Goal: Navigation & Orientation: Find specific page/section

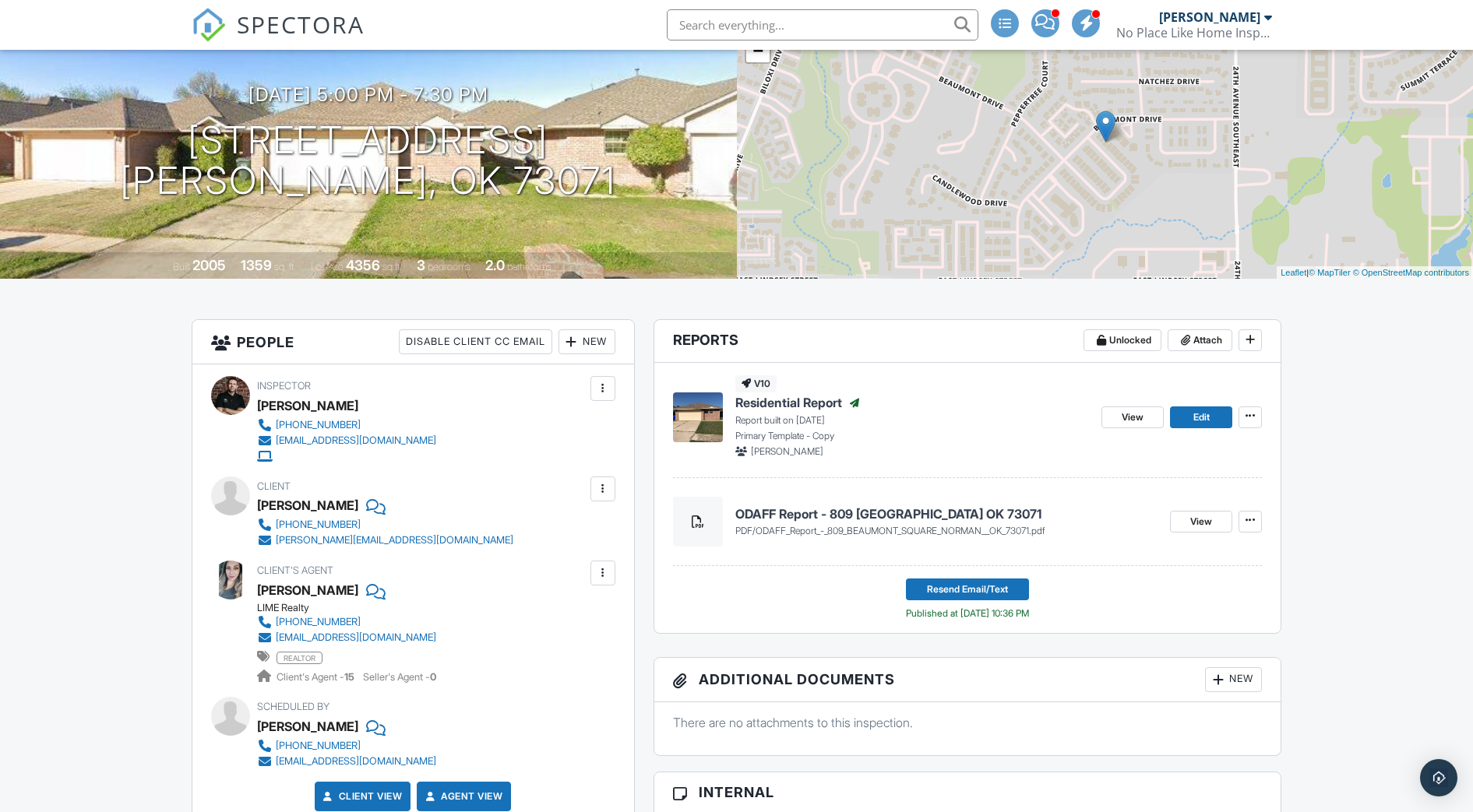
scroll to position [121, 0]
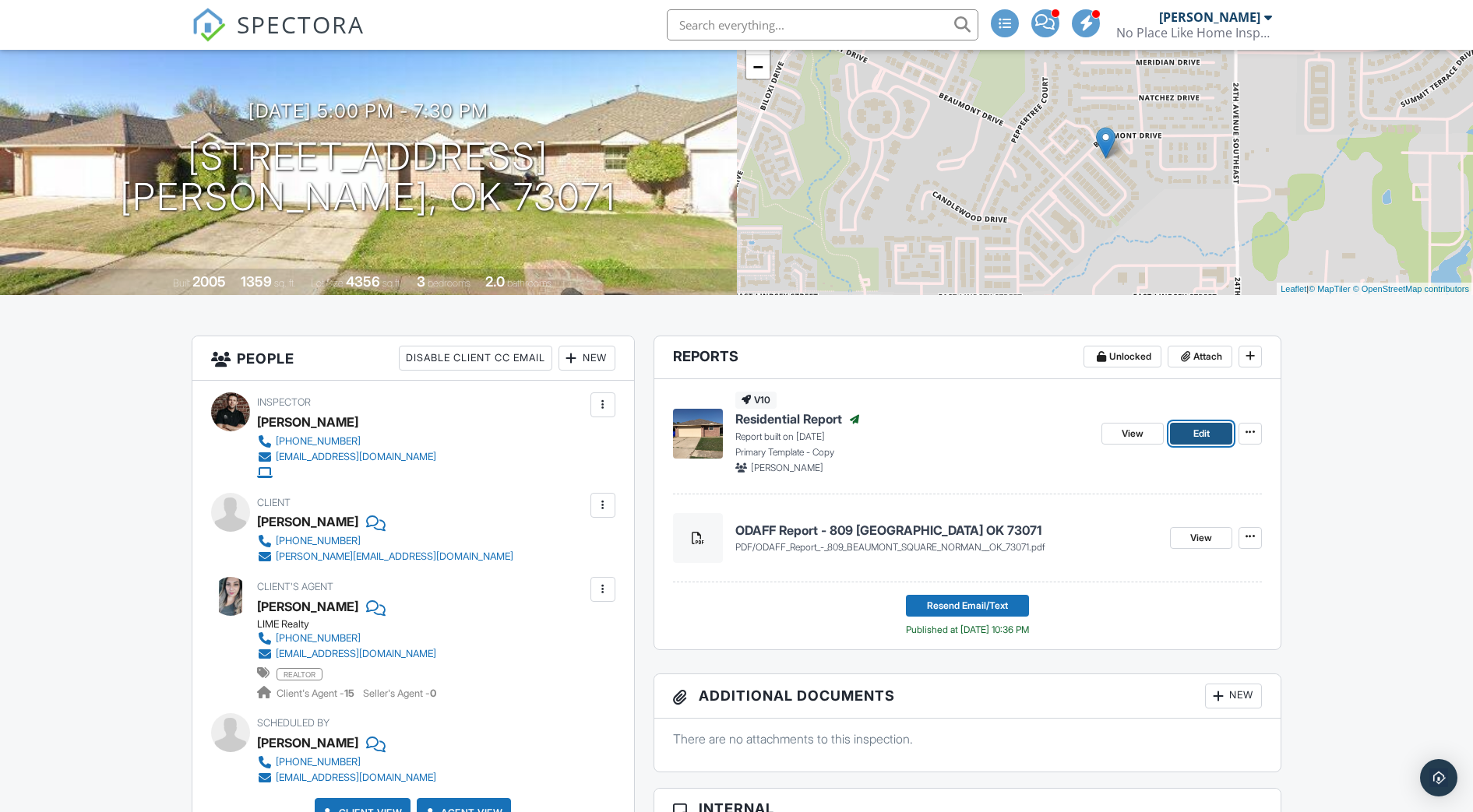
click at [1201, 432] on span "Edit" at bounding box center [1201, 434] width 17 height 16
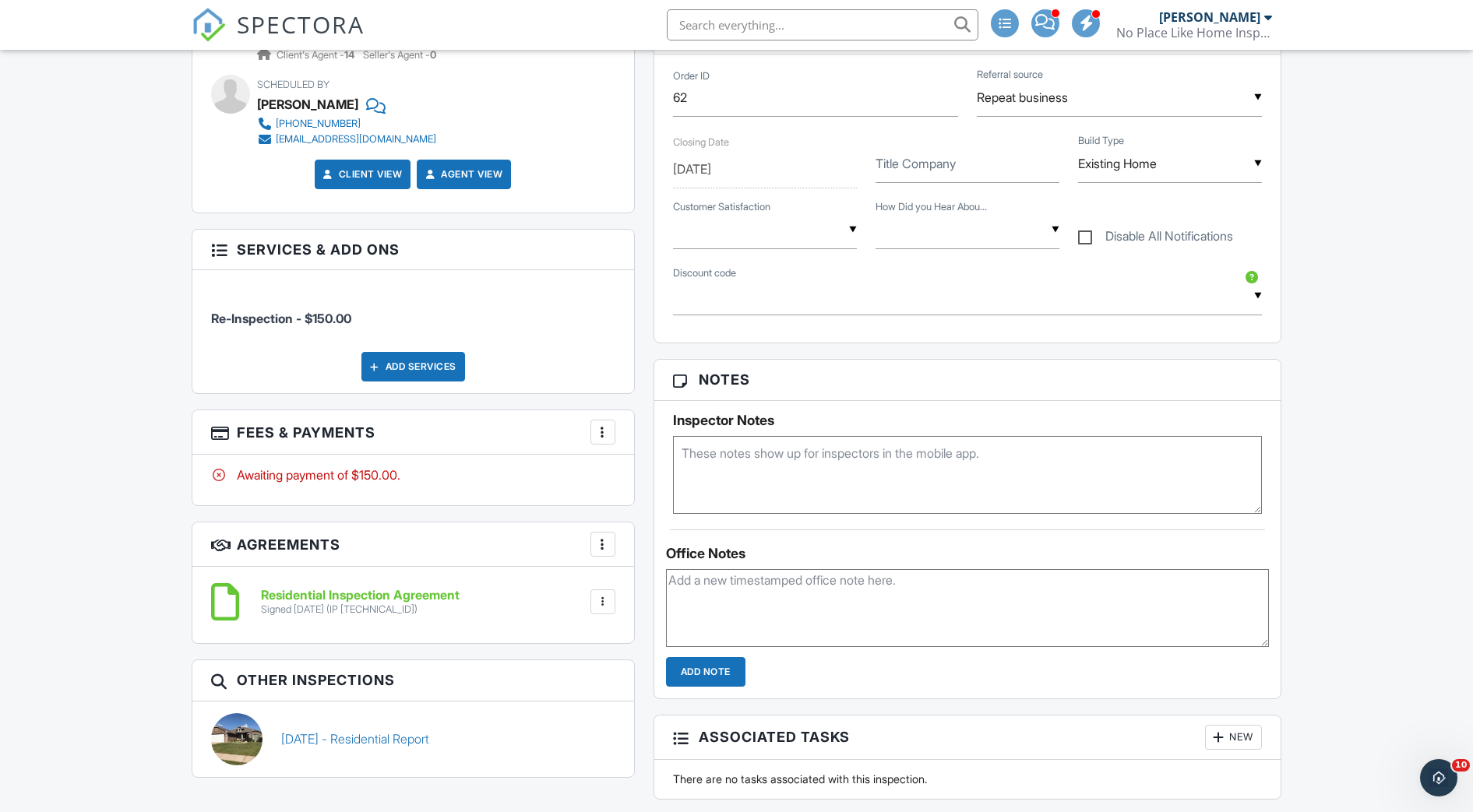
scroll to position [795, 0]
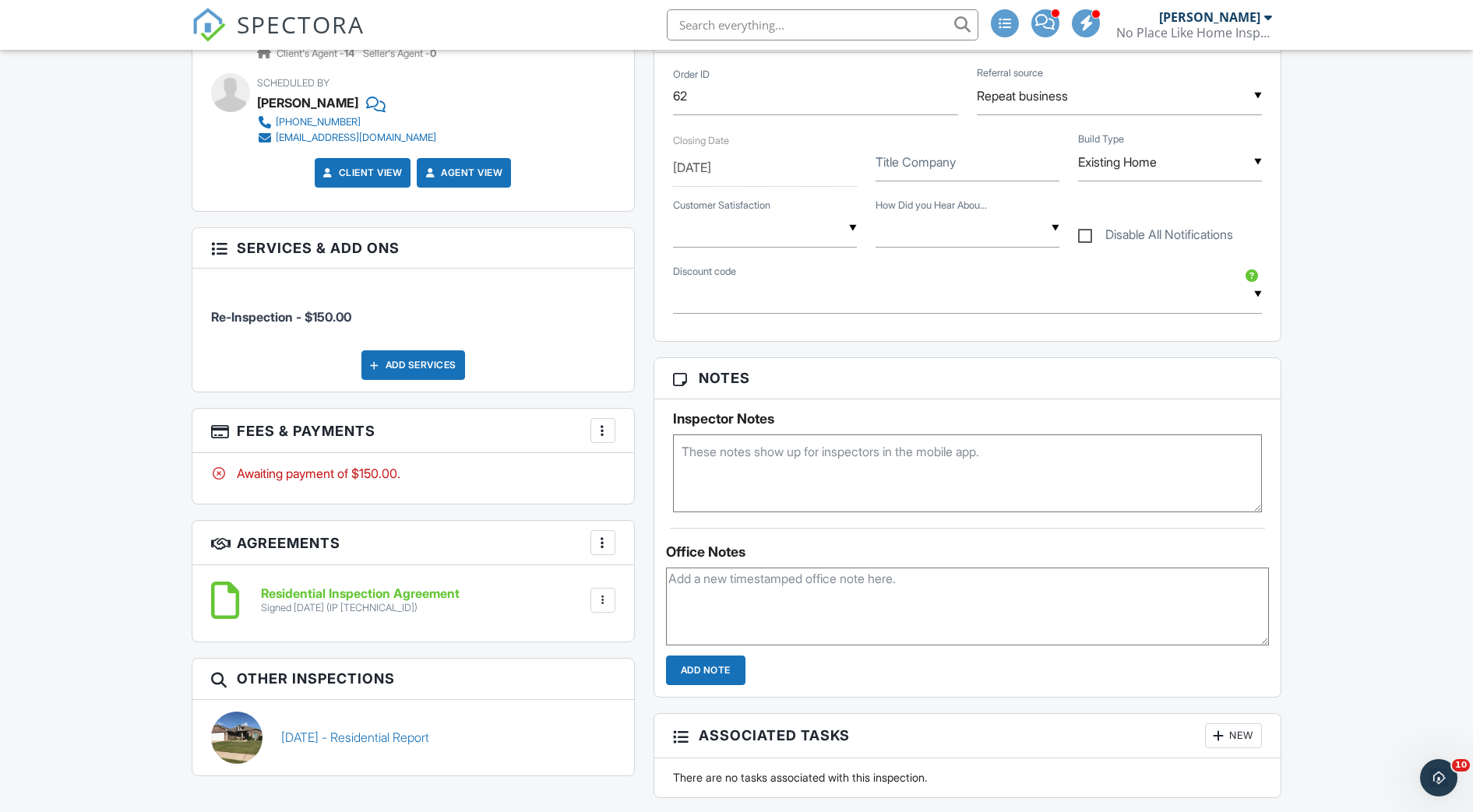
click at [599, 429] on div at bounding box center [603, 430] width 16 height 16
click at [648, 557] on li "View Invoice" at bounding box center [681, 556] width 163 height 39
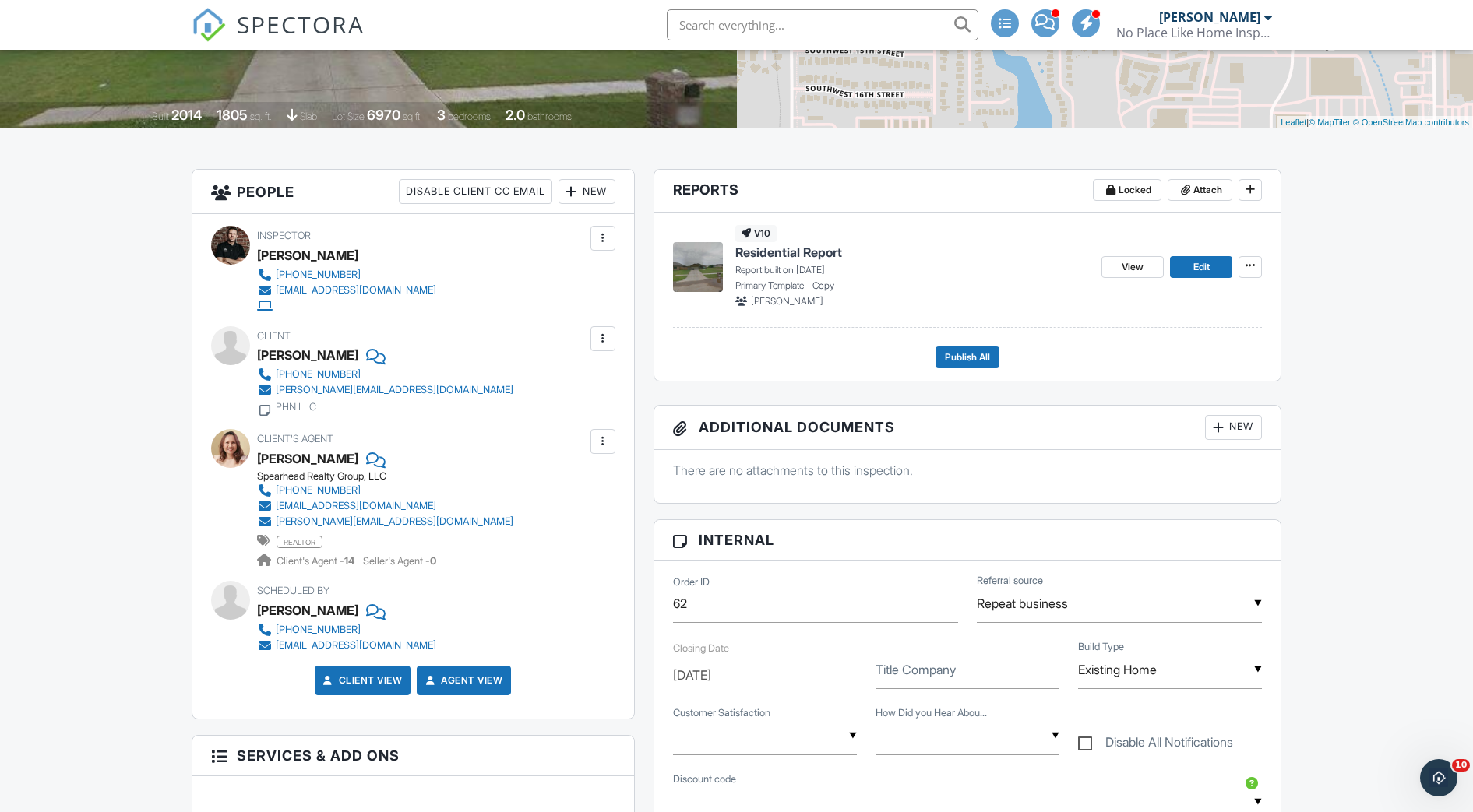
scroll to position [286, 0]
drag, startPoint x: 455, startPoint y: 504, endPoint x: 278, endPoint y: 513, distance: 177.2
click at [278, 513] on div "Spearhead Realty Group, LLC 405-982-7817 emilyvy84@gmail.com emilyvy@spearheadr…" at bounding box center [391, 520] width 269 height 99
copy div "emilyvy84@gmail.com"
drag, startPoint x: 485, startPoint y: 518, endPoint x: 277, endPoint y: 524, distance: 208.1
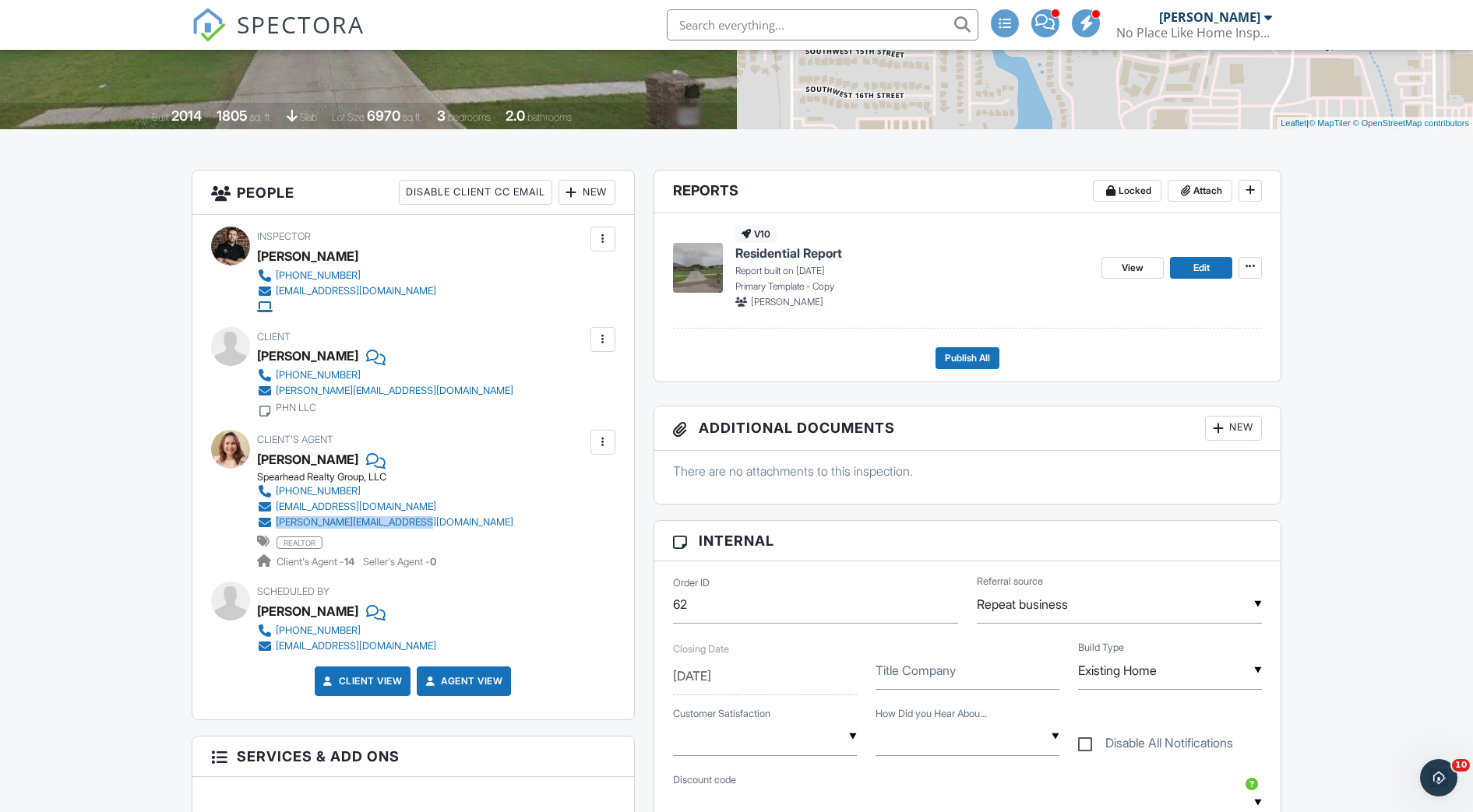
click at [277, 524] on div "Client's Agent Emily Vy Spearhead Realty Group, LLC 405-982-7817 emilyvy84@gmai…" at bounding box center [422, 500] width 331 height 139
copy div "emilyvy@spearheadrealty.com"
drag, startPoint x: 445, startPoint y: 507, endPoint x: 279, endPoint y: 512, distance: 166.1
click at [279, 512] on div "Spearhead Realty Group, LLC 405-982-7817 emilyvy84@gmail.com emilyvy@spearheadr…" at bounding box center [391, 520] width 269 height 99
copy div "milyvy84@gmail.com"
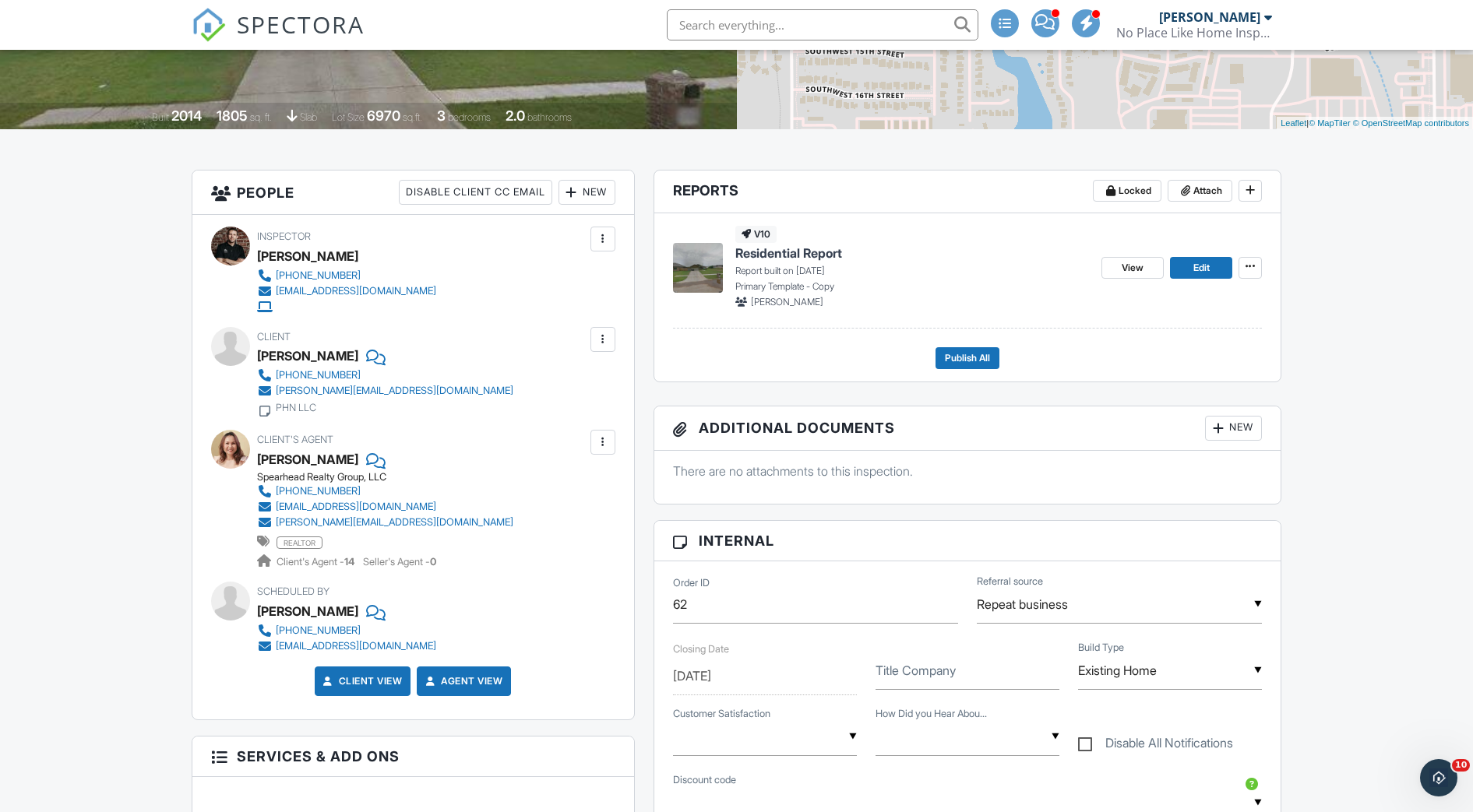
click at [542, 501] on div "Client's Agent Emily Vy Spearhead Realty Group, LLC 405-982-7817 emilyvy84@gmai…" at bounding box center [413, 500] width 404 height 139
drag, startPoint x: 484, startPoint y: 509, endPoint x: 275, endPoint y: 511, distance: 209.0
click at [275, 511] on div "Client's Agent Emily Vy Spearhead Realty Group, LLC 405-982-7817 emilyvy84@gmai…" at bounding box center [422, 500] width 331 height 139
copy div "emilyvy84@gmail.com"
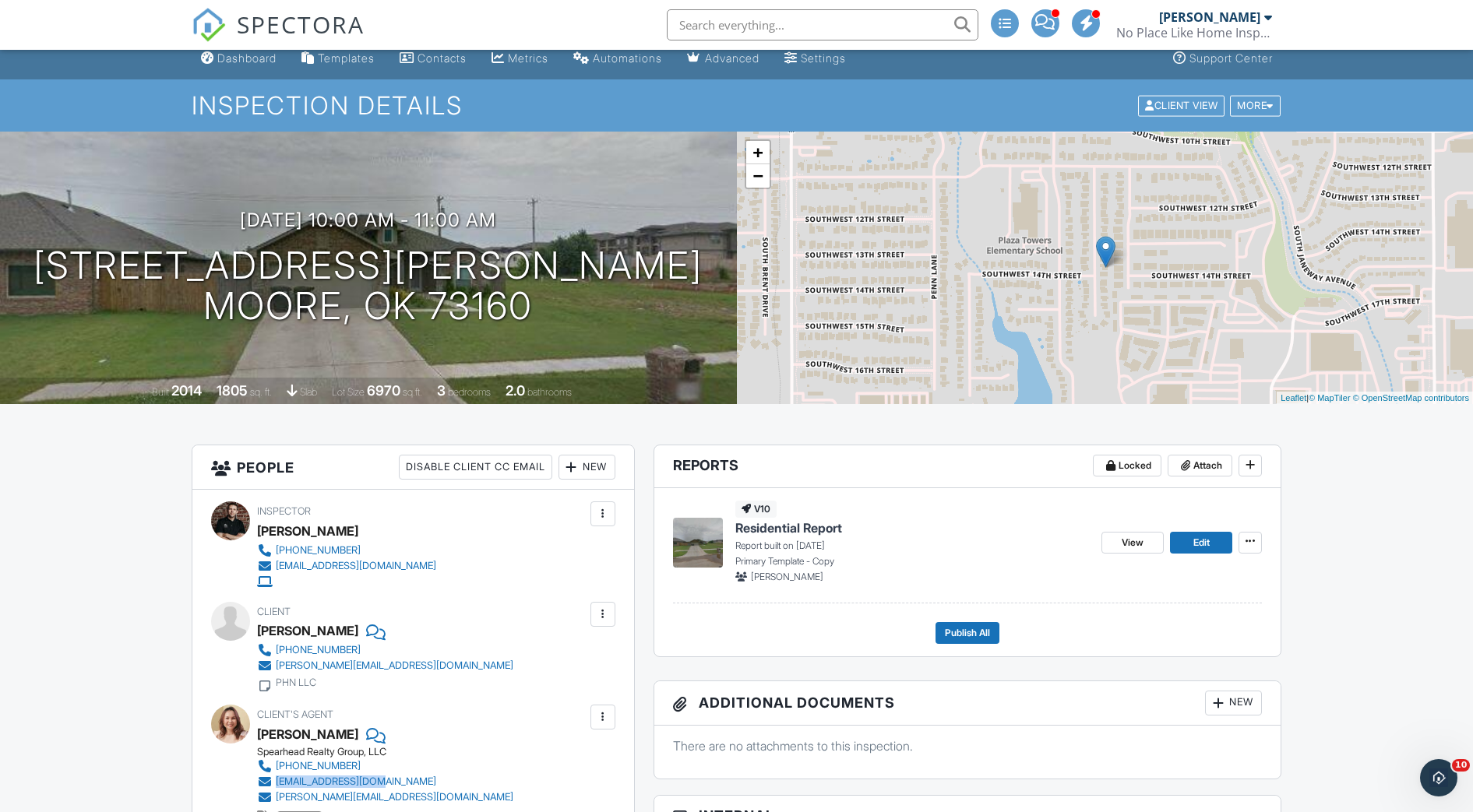
scroll to position [0, 0]
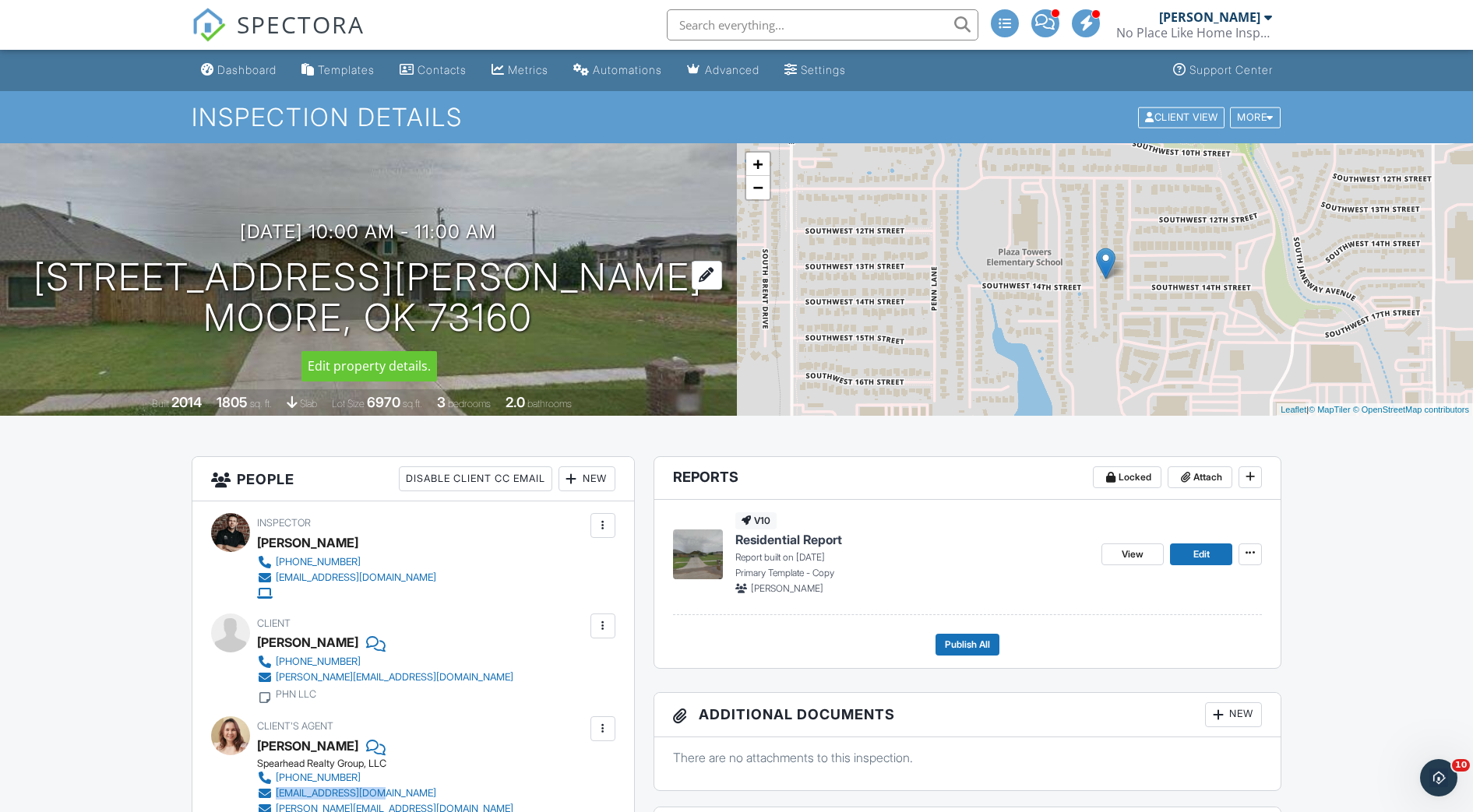
drag, startPoint x: 577, startPoint y: 317, endPoint x: 198, endPoint y: 272, distance: 381.7
click at [198, 272] on div "09/27/2025 10:00 am - 11:00 am 1328 Ridgeway Dr Moore, OK 73160" at bounding box center [368, 280] width 737 height 118
copy h1 "1328 Ridgeway Dr Moore, OK 73160"
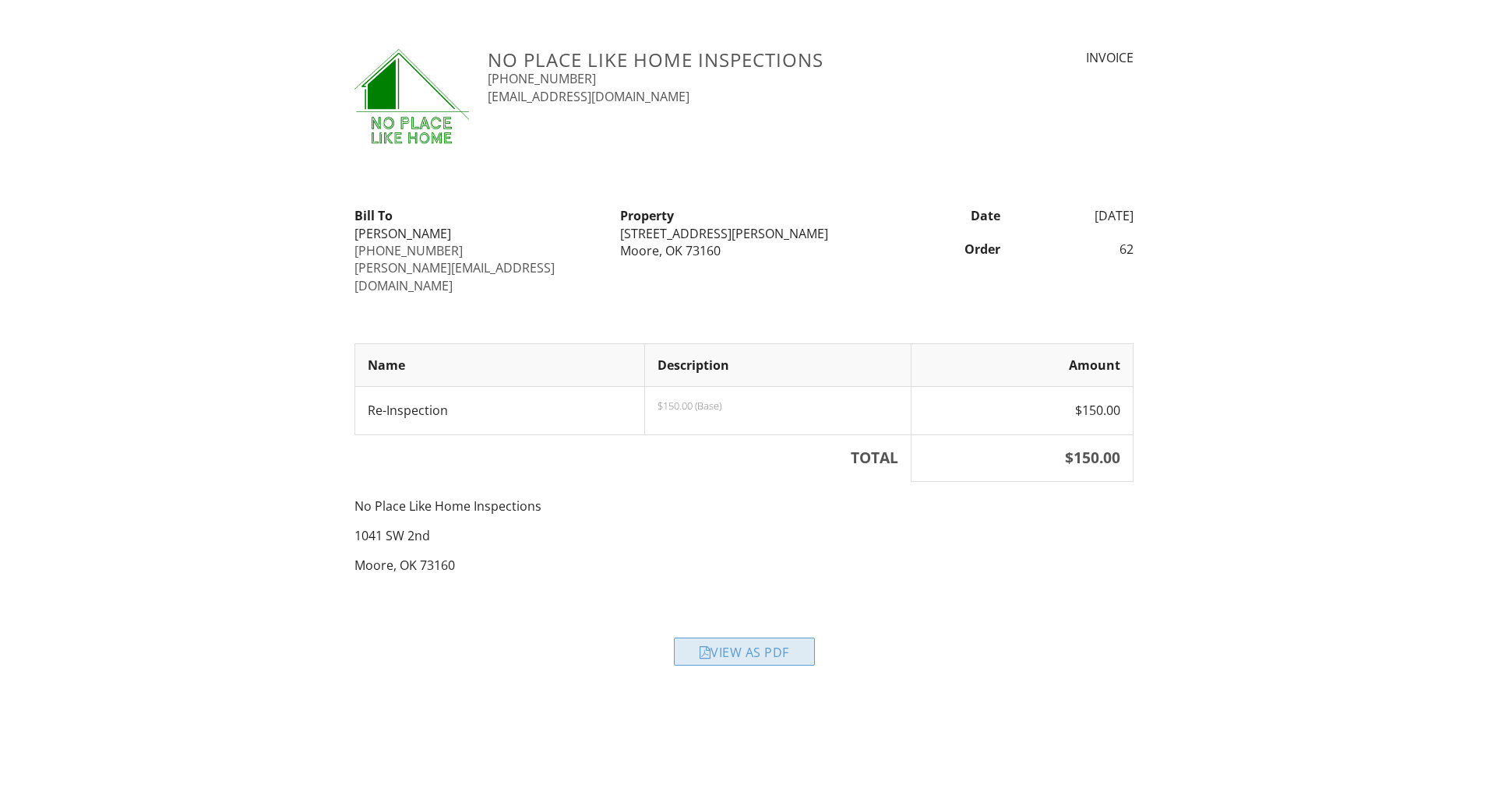
click at [738, 638] on div "View as PDF" at bounding box center [744, 652] width 141 height 28
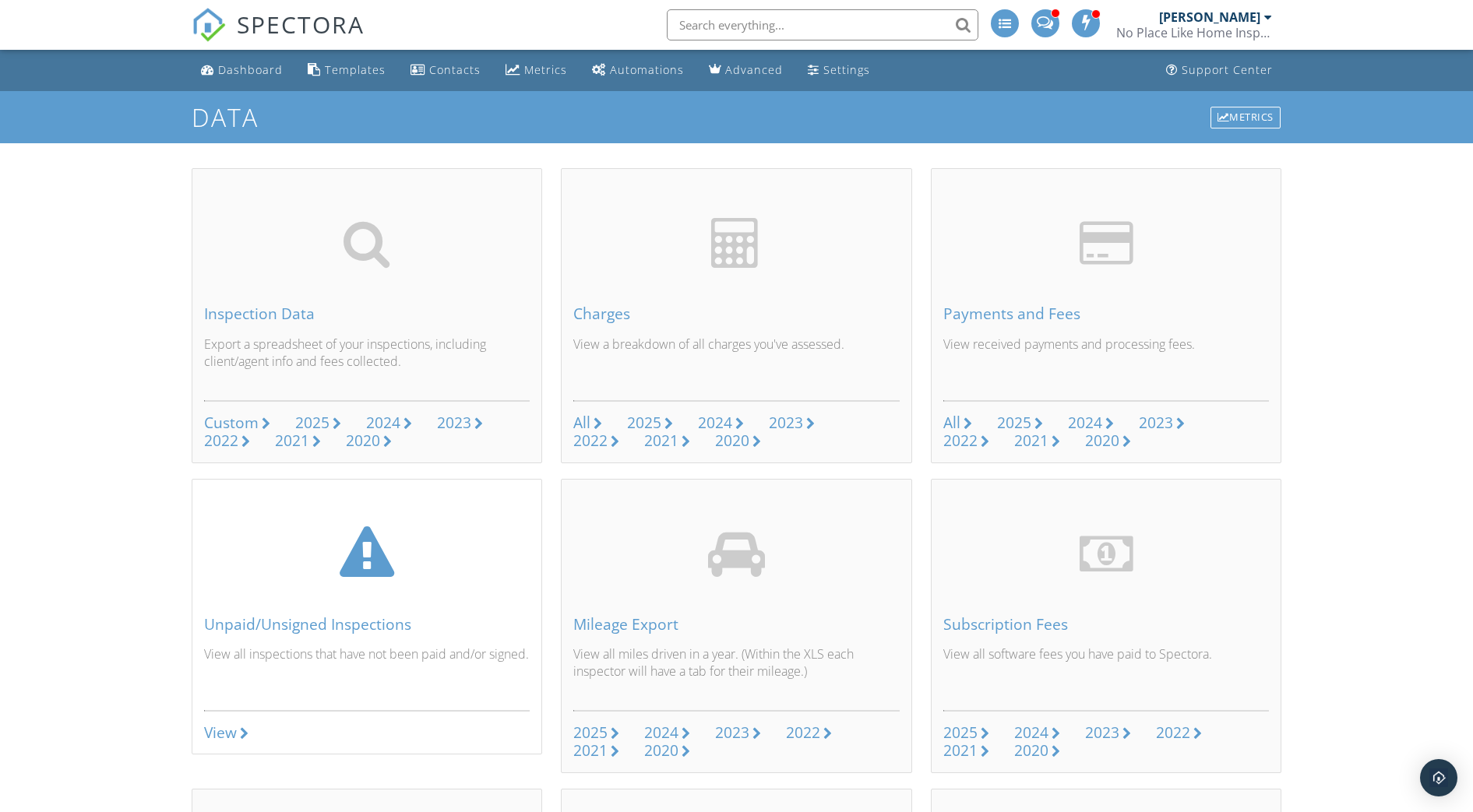
click at [211, 741] on div "View" at bounding box center [220, 732] width 32 height 17
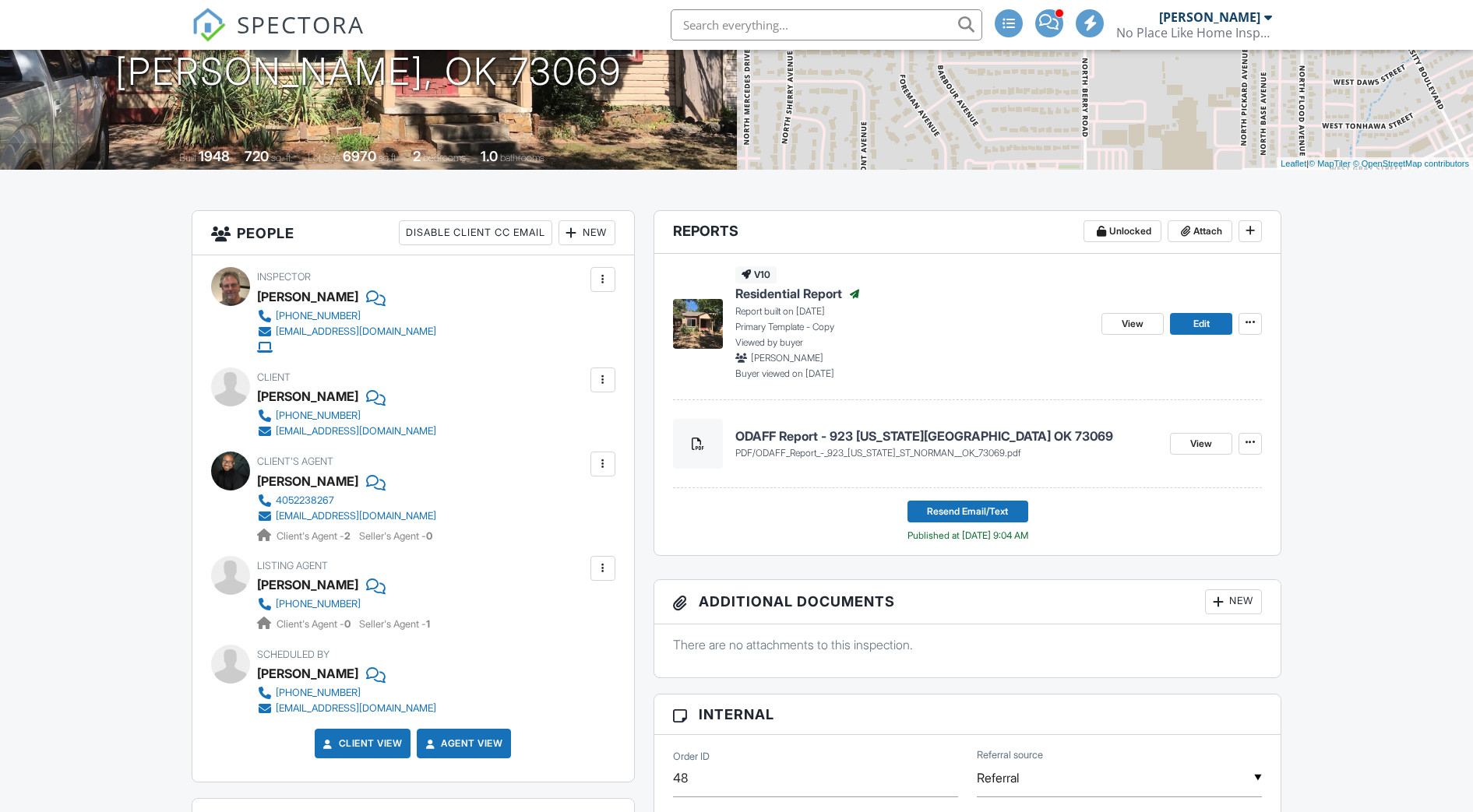
scroll to position [246, 0]
click at [919, 434] on h4 "ODAFF Report - 923 [US_STATE][GEOGRAPHIC_DATA] OK 73069" at bounding box center [946, 437] width 423 height 17
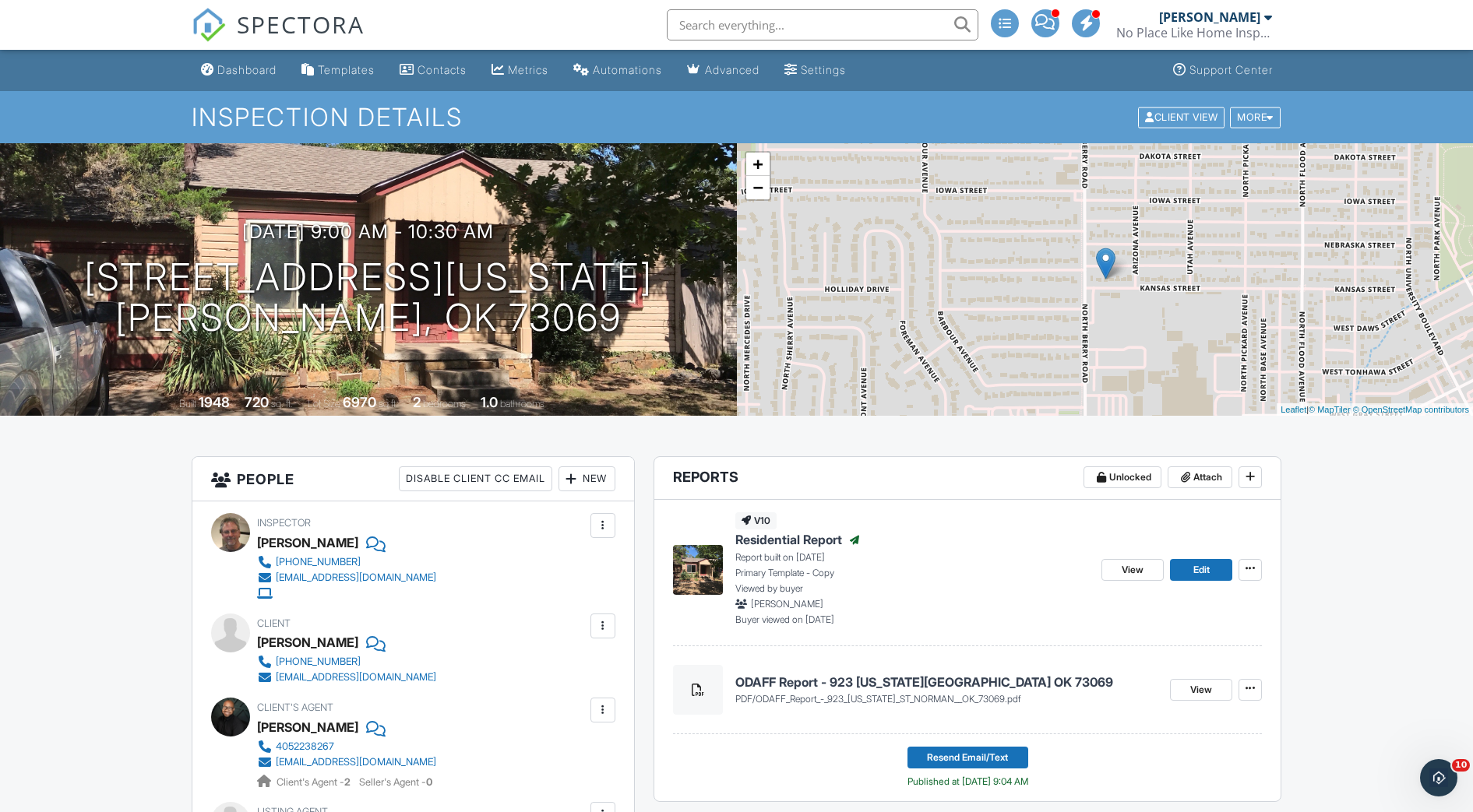
scroll to position [0, 0]
click at [1136, 578] on link "View" at bounding box center [1132, 570] width 62 height 22
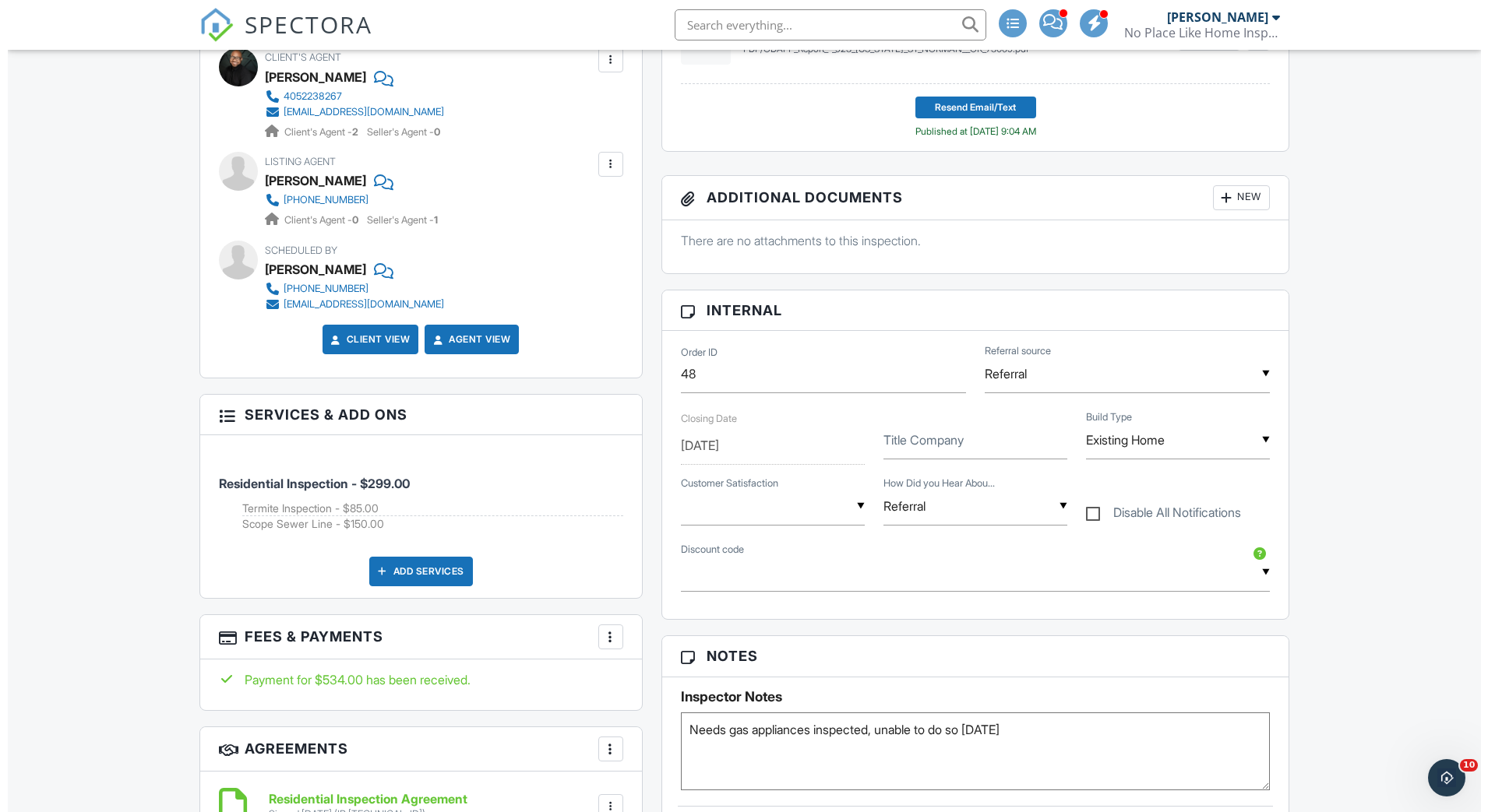
scroll to position [651, 0]
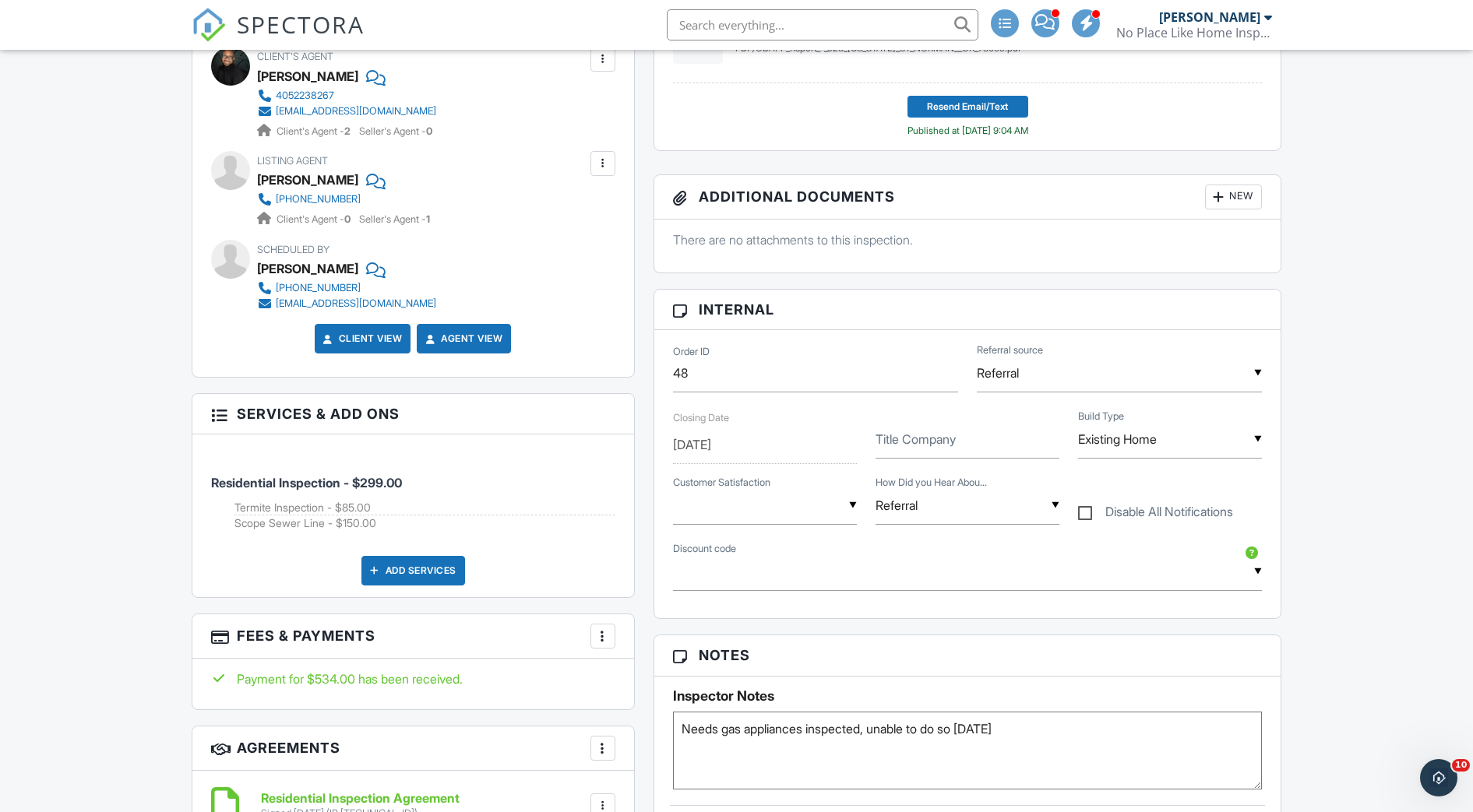
click at [415, 577] on div "Add Services" at bounding box center [413, 571] width 104 height 30
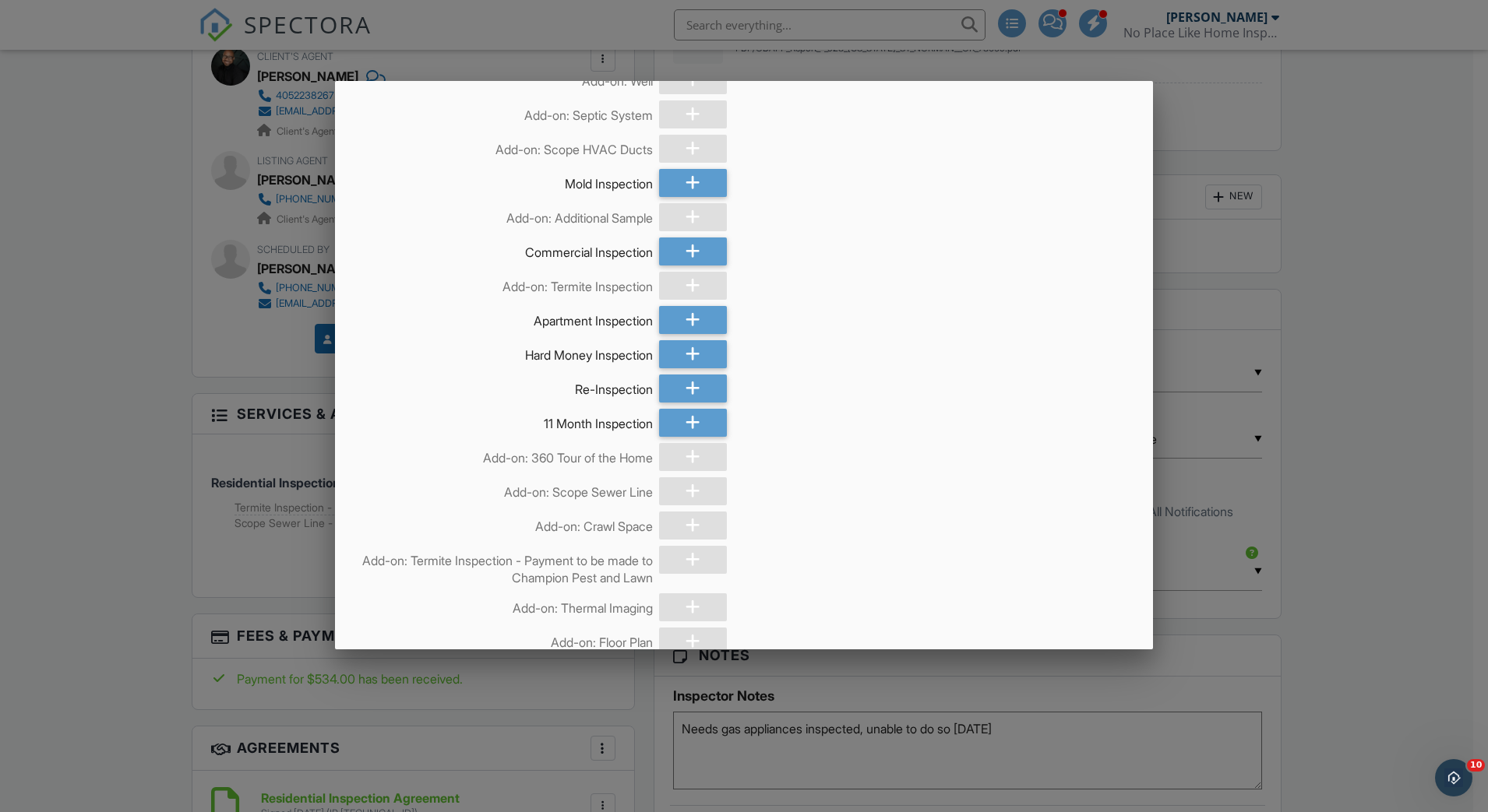
scroll to position [2317, 0]
click at [687, 400] on icon at bounding box center [693, 387] width 15 height 28
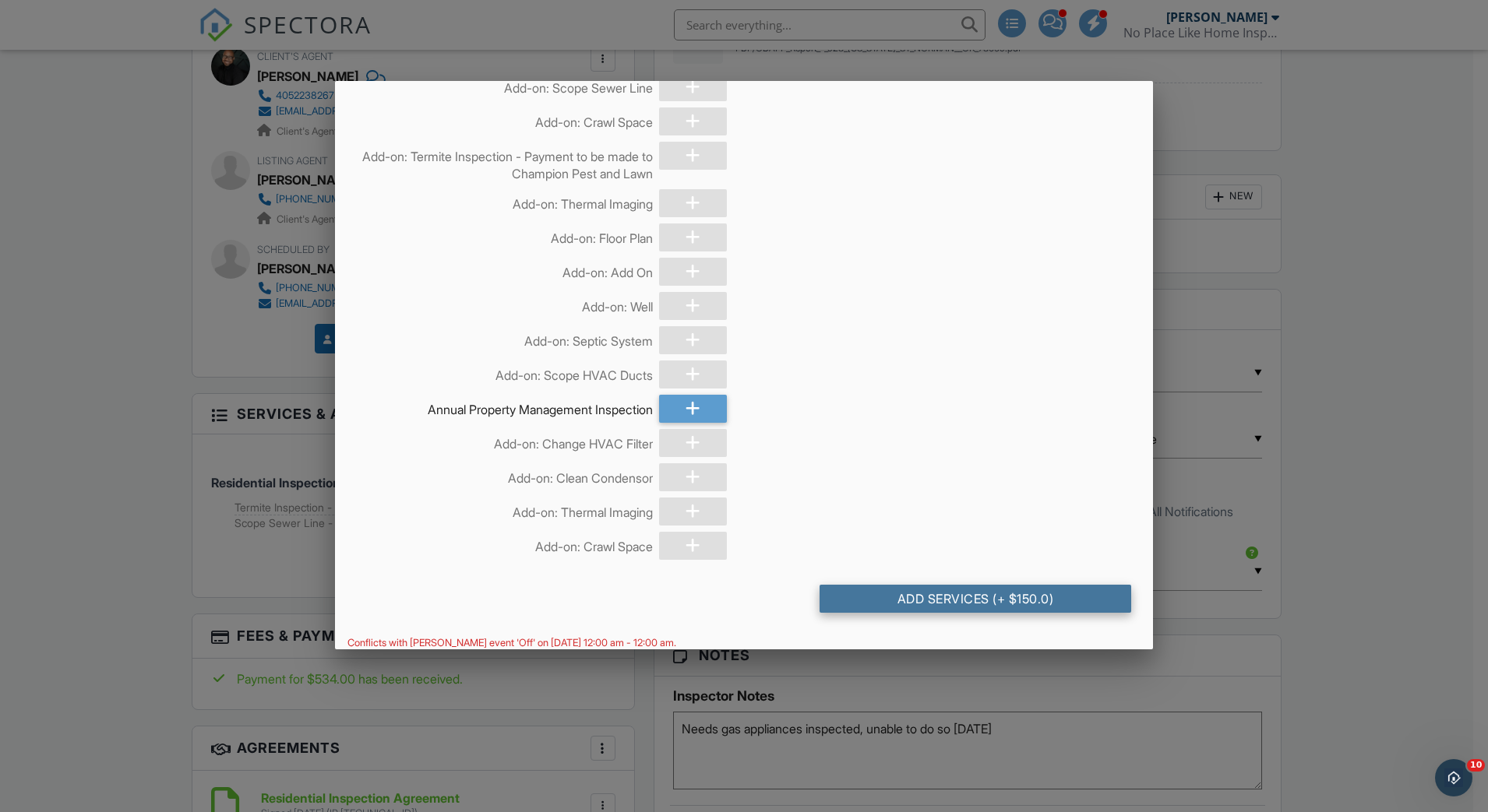
click at [957, 612] on div "Add Services (+ $150.0)" at bounding box center [975, 599] width 312 height 28
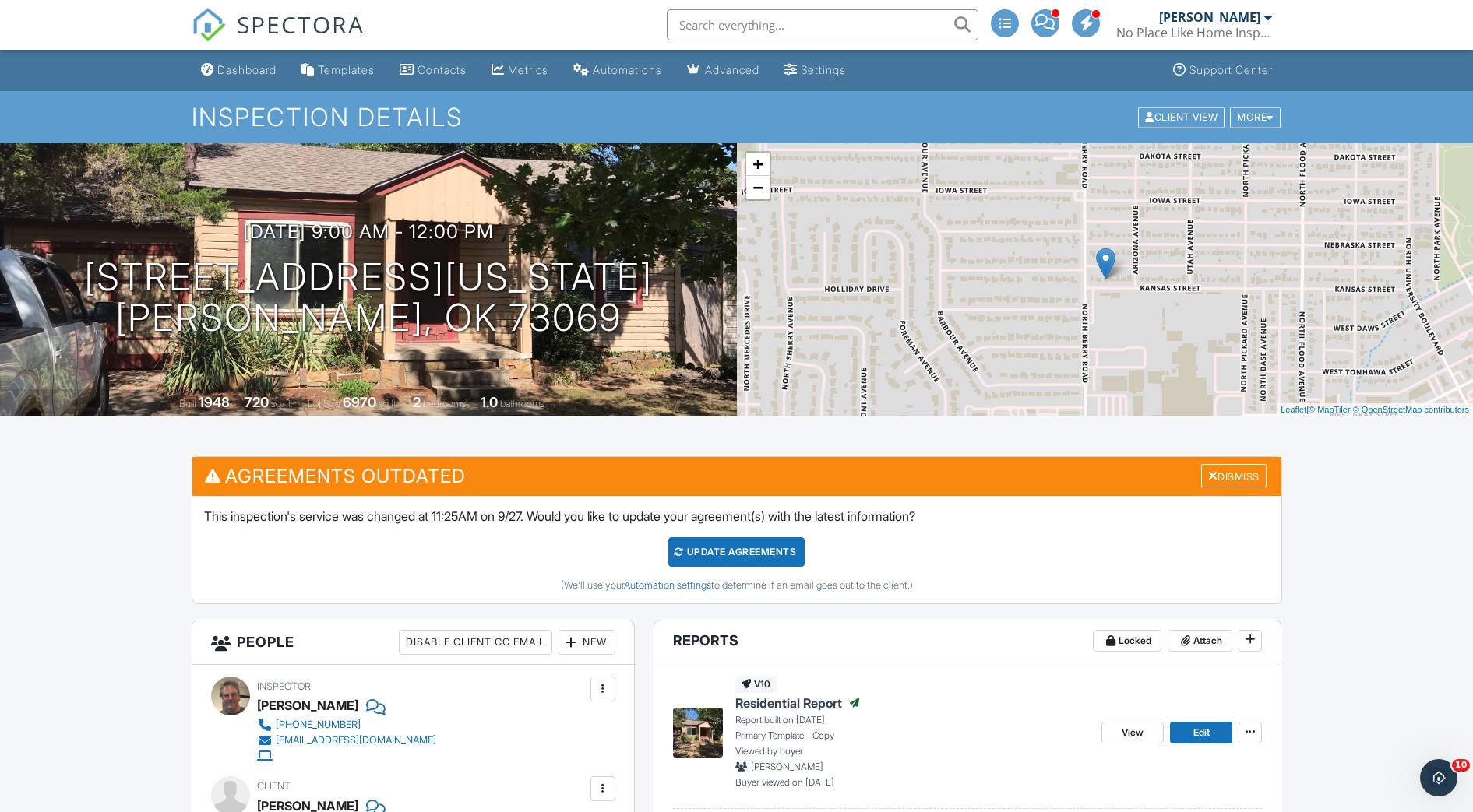
click at [1266, 21] on div at bounding box center [1268, 17] width 7 height 12
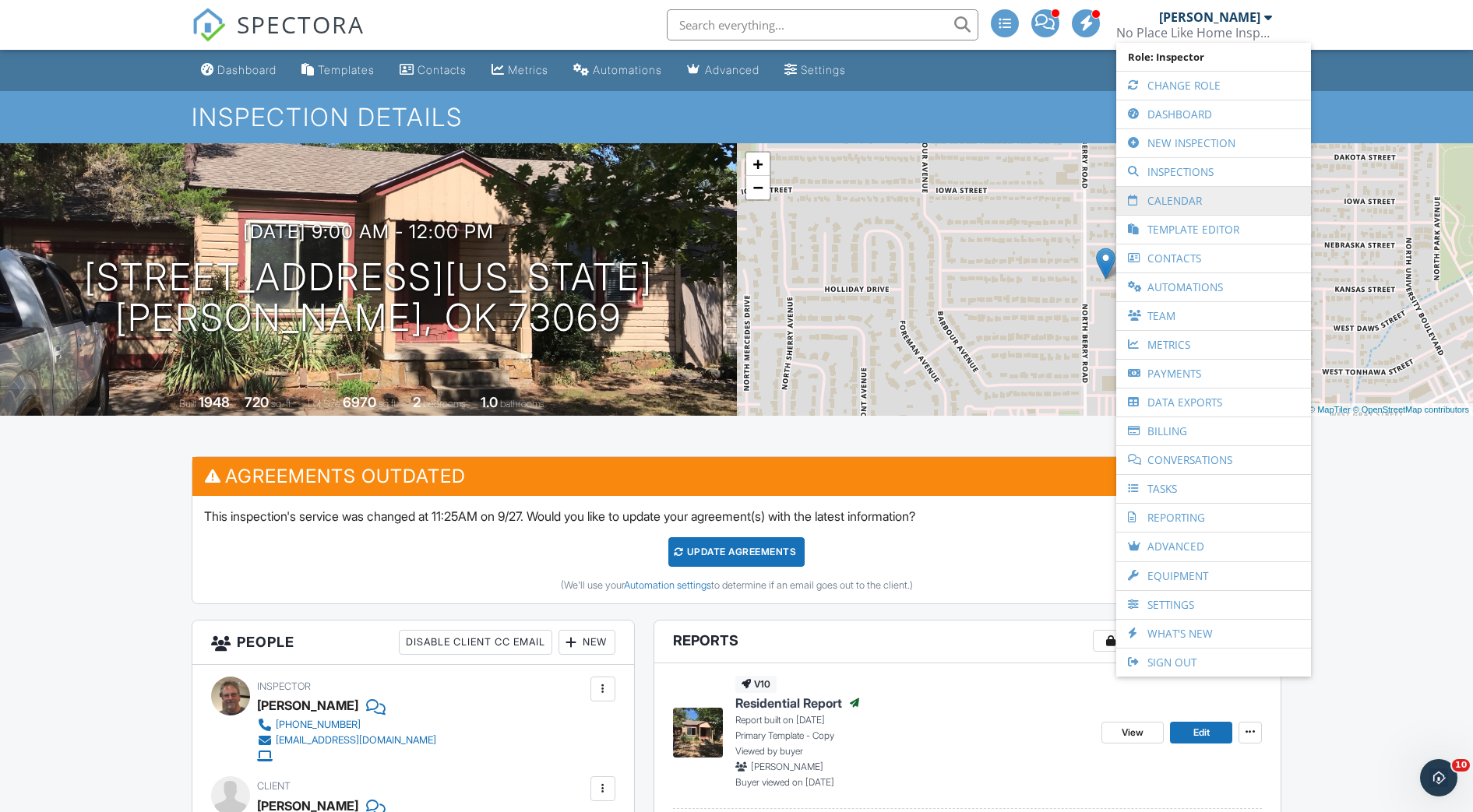
click at [1181, 199] on link "Calendar" at bounding box center [1213, 201] width 179 height 28
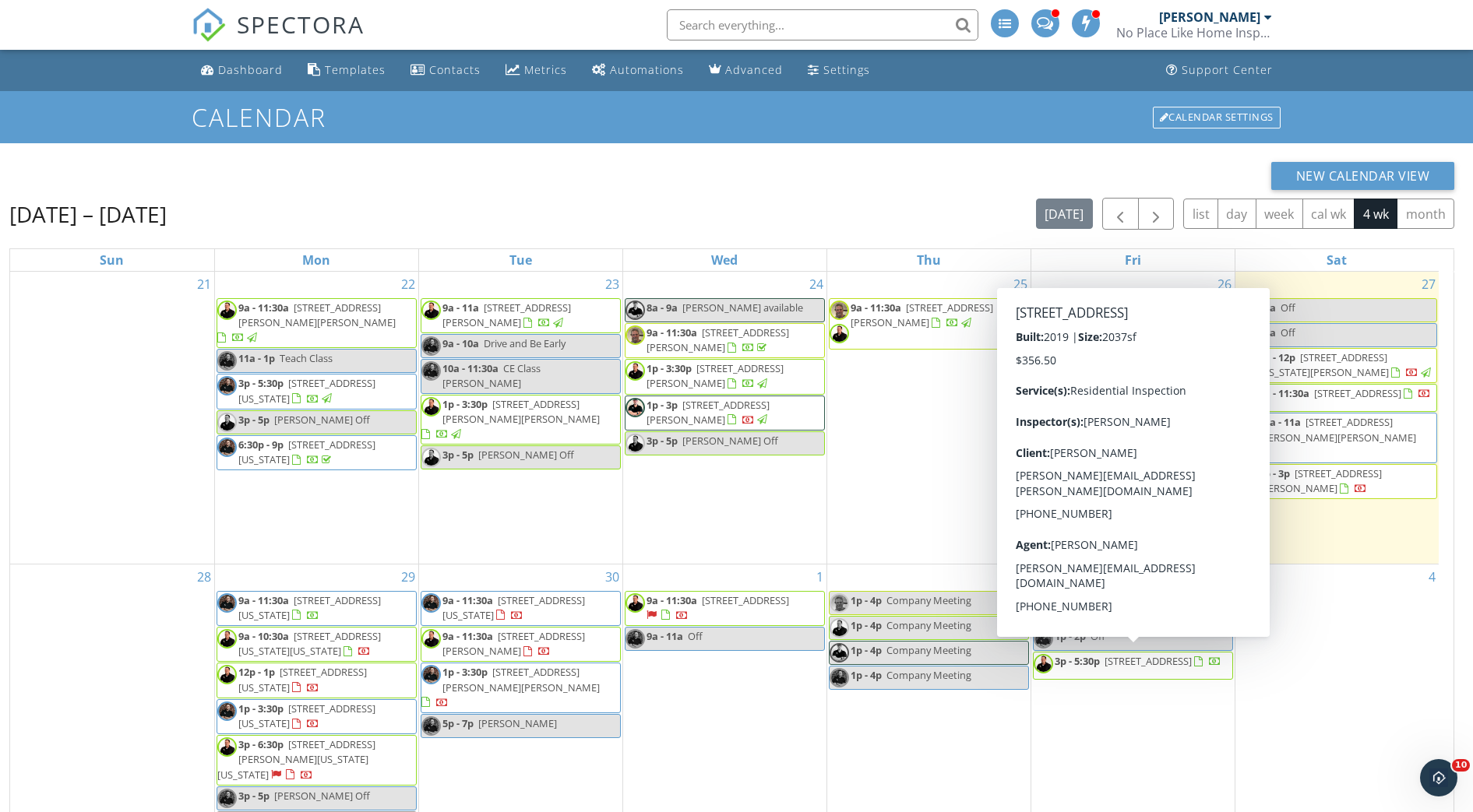
scroll to position [3, 0]
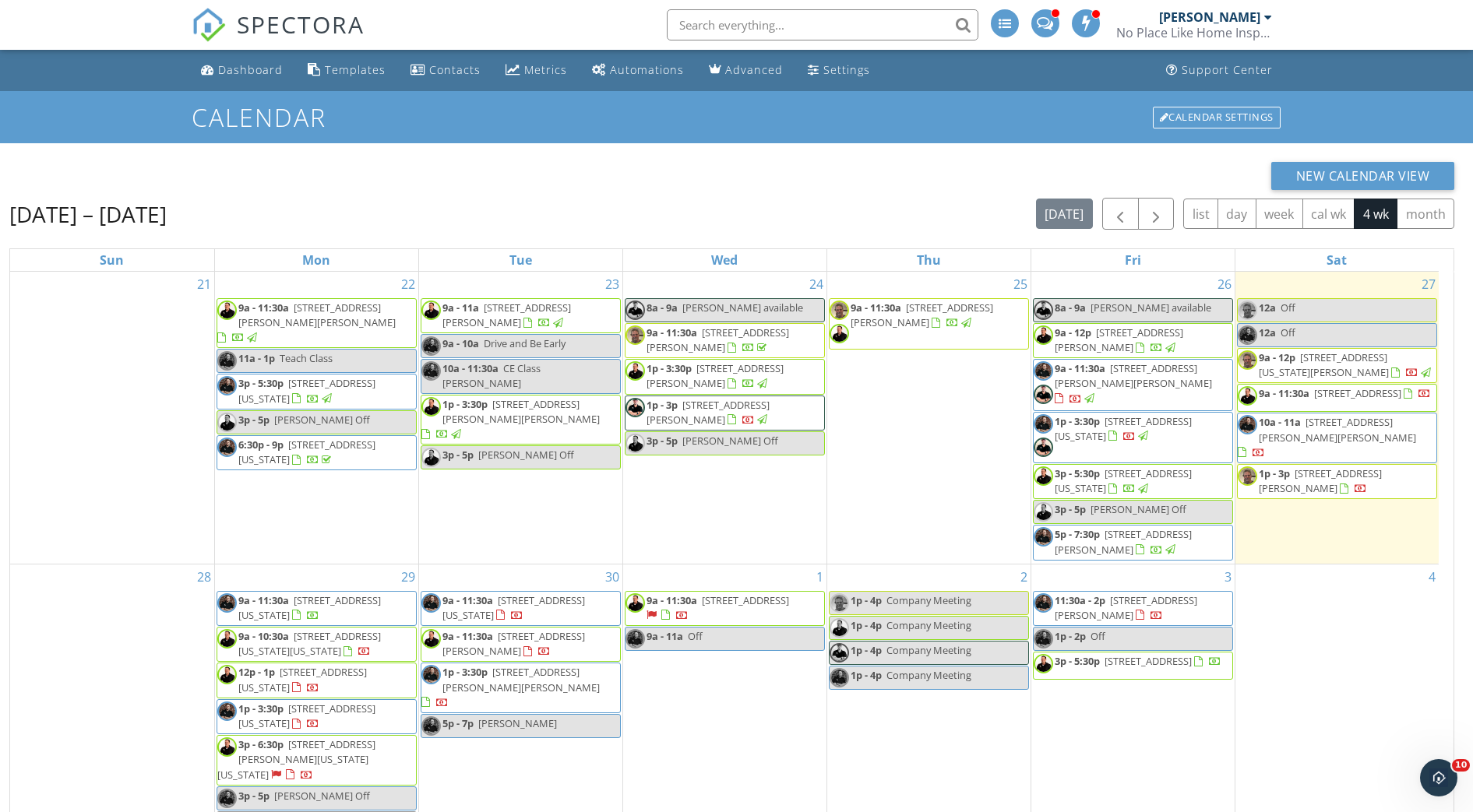
click at [1286, 618] on div "4" at bounding box center [1337, 732] width 204 height 336
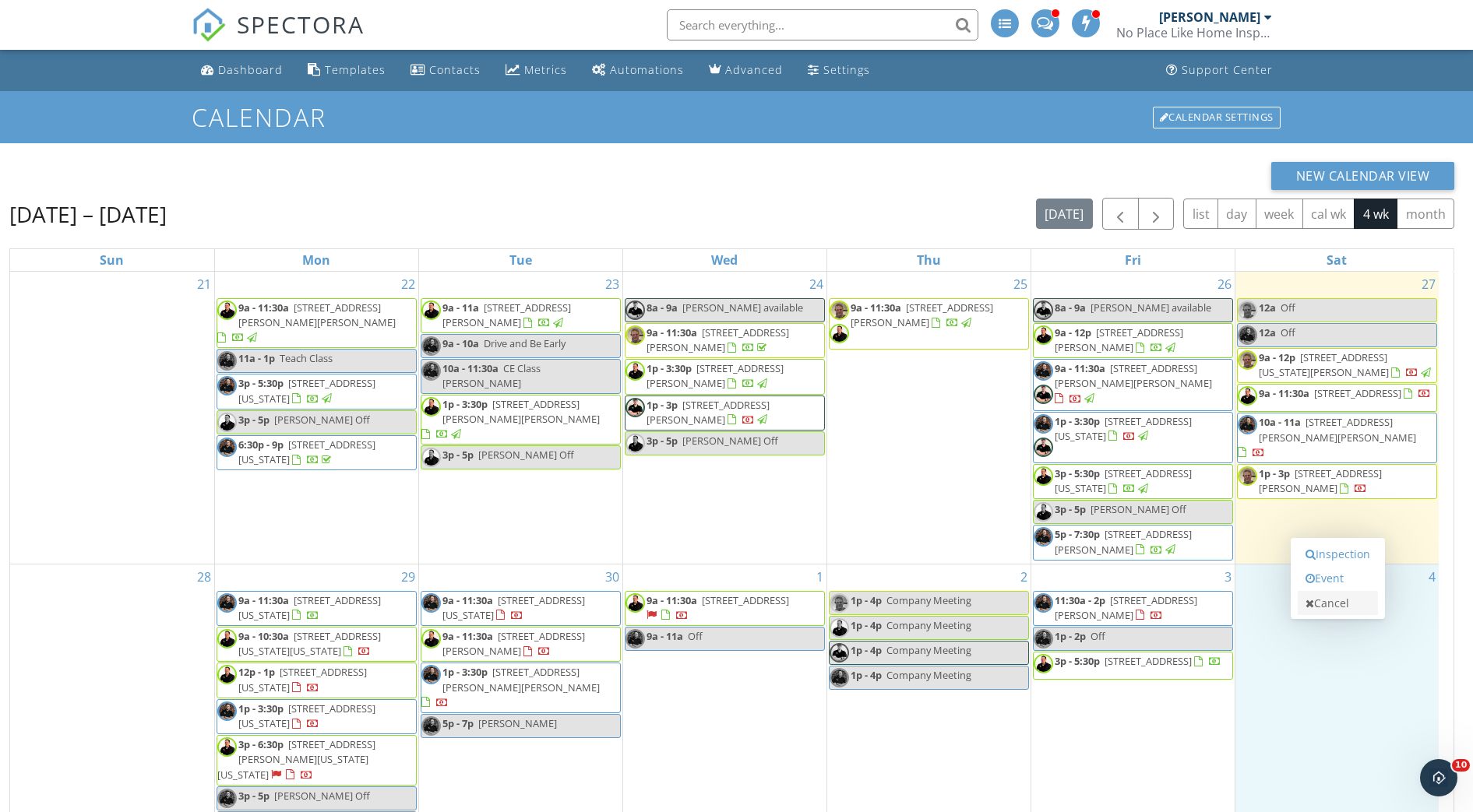
click at [1309, 606] on icon at bounding box center [1309, 603] width 8 height 11
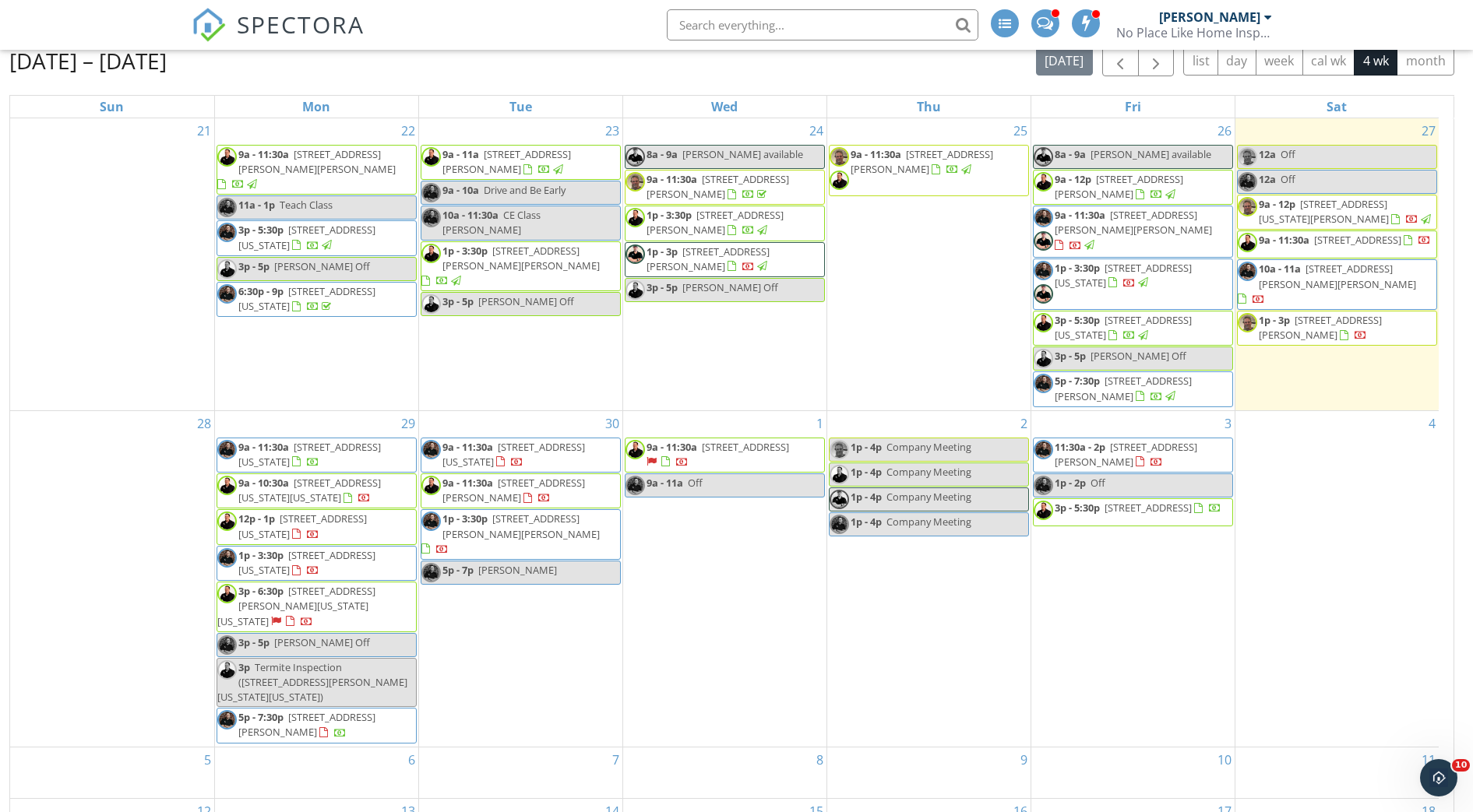
scroll to position [0, 0]
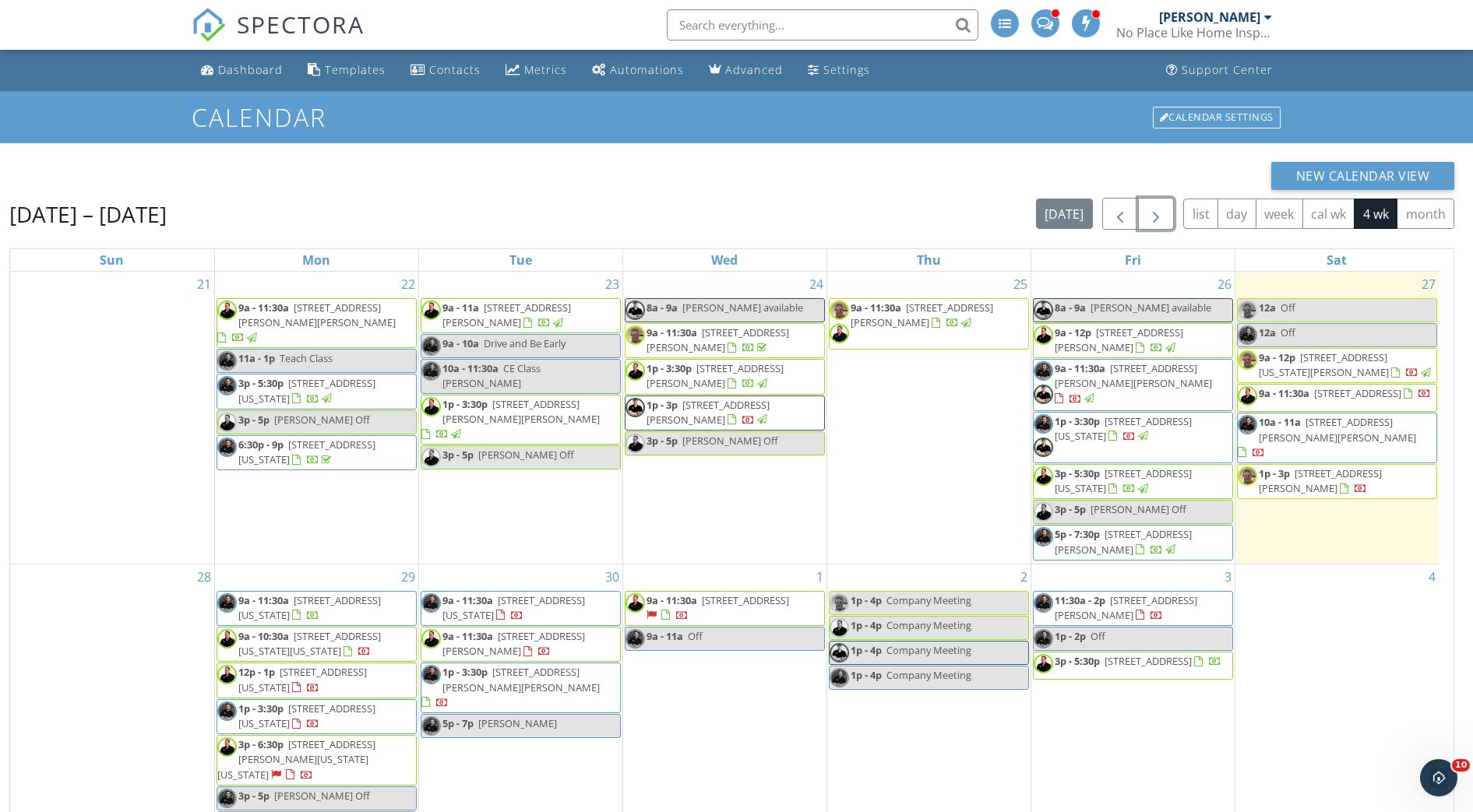
drag, startPoint x: 1158, startPoint y: 217, endPoint x: 1154, endPoint y: 205, distance: 12.6
click at [1154, 205] on span "button" at bounding box center [1156, 214] width 19 height 19
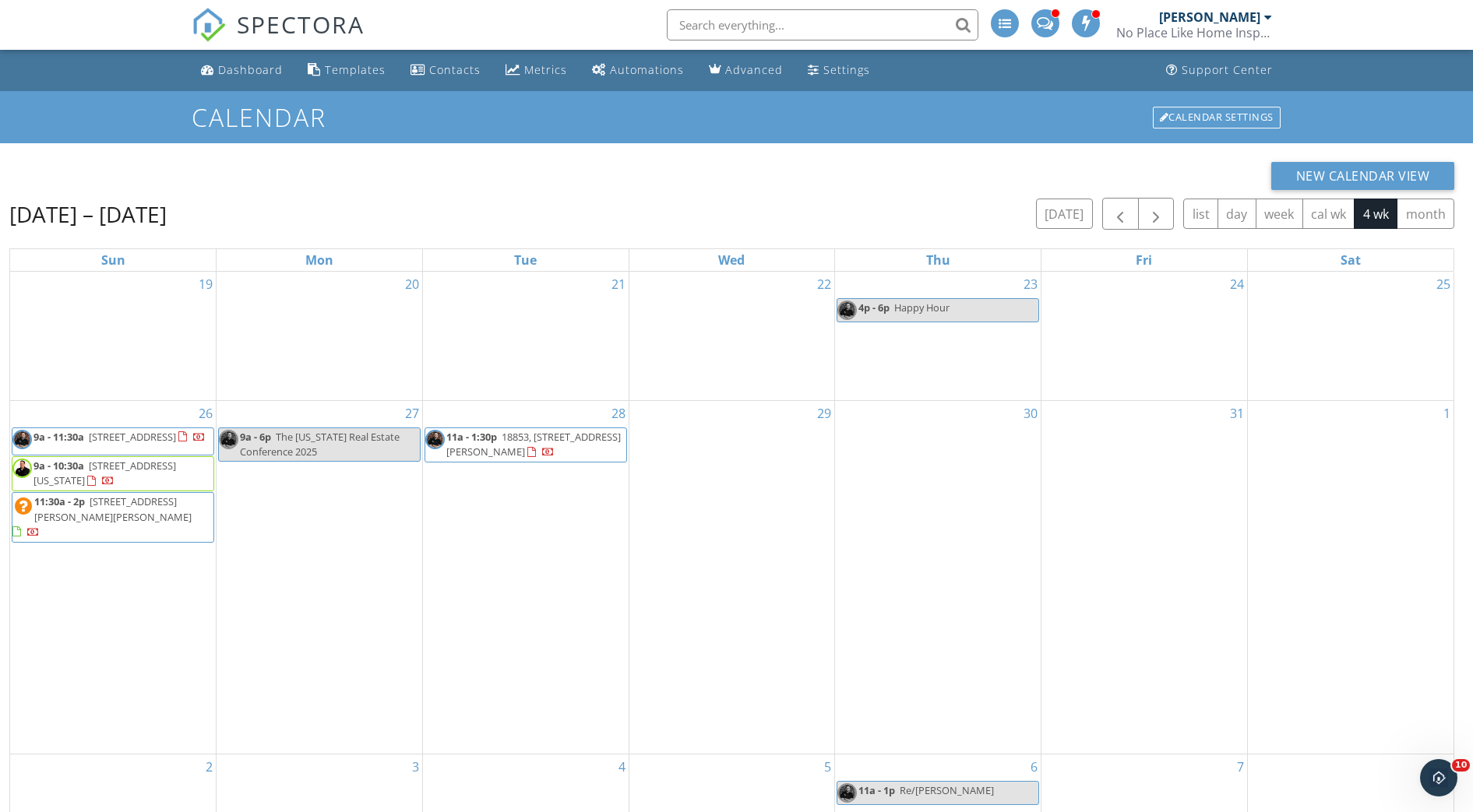
drag, startPoint x: 864, startPoint y: 207, endPoint x: 725, endPoint y: 187, distance: 140.4
click at [725, 187] on div "New Calendar View" at bounding box center [731, 176] width 1444 height 28
click at [1121, 209] on span "button" at bounding box center [1120, 214] width 19 height 19
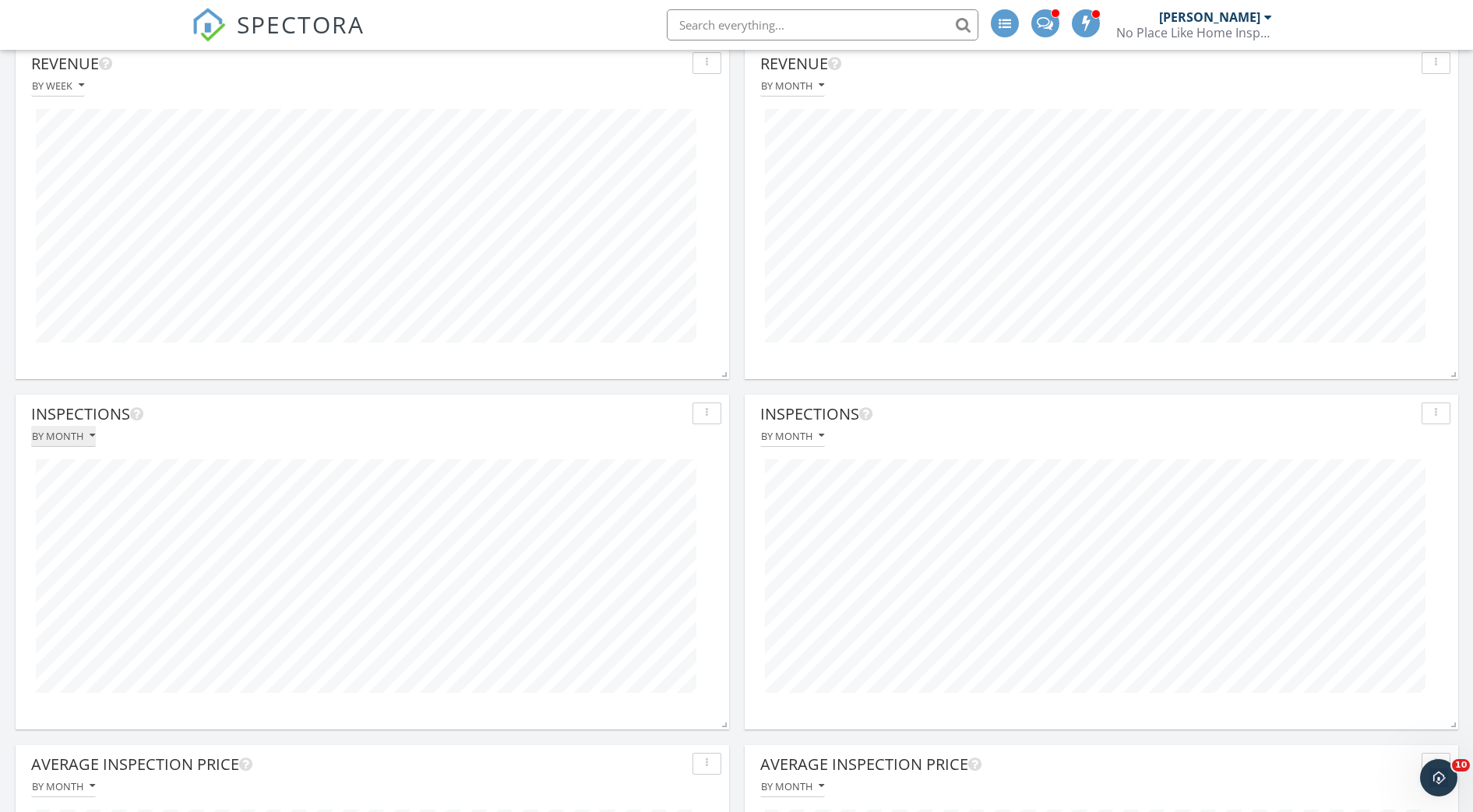
click at [74, 438] on div "By month" at bounding box center [63, 437] width 63 height 11
click at [56, 504] on div "By week" at bounding box center [95, 509] width 105 height 19
click at [57, 433] on div "By week" at bounding box center [57, 437] width 52 height 11
drag, startPoint x: 94, startPoint y: 475, endPoint x: 68, endPoint y: 468, distance: 26.9
click at [68, 468] on div "By month" at bounding box center [95, 472] width 105 height 19
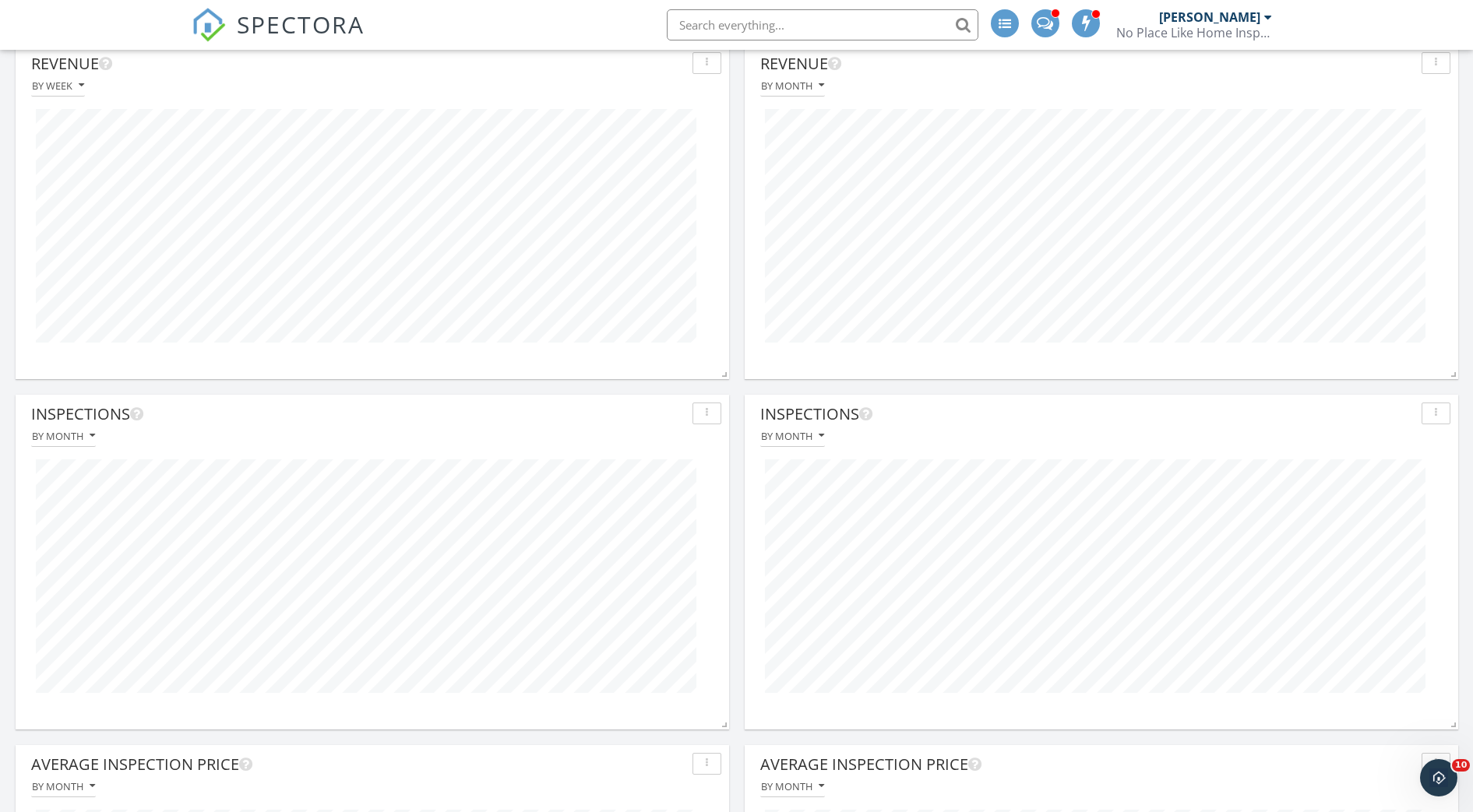
scroll to position [335, 714]
